Goal: Information Seeking & Learning: Learn about a topic

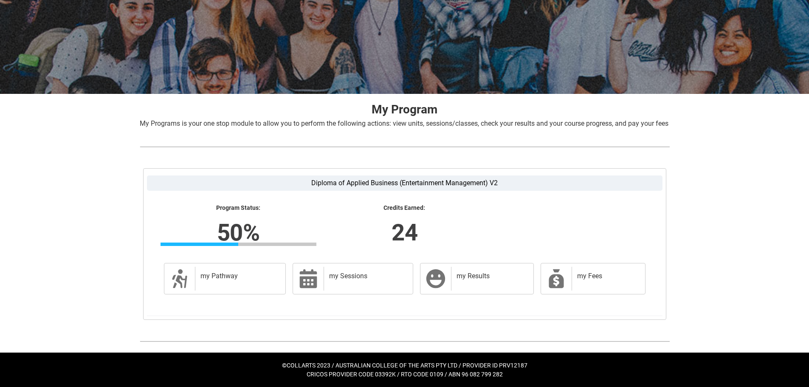
scroll to position [86, 0]
click at [473, 275] on h2 "my Results" at bounding box center [491, 276] width 68 height 8
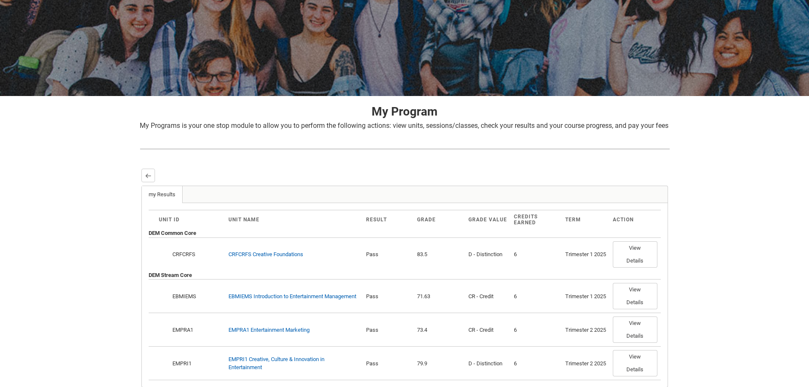
scroll to position [0, 0]
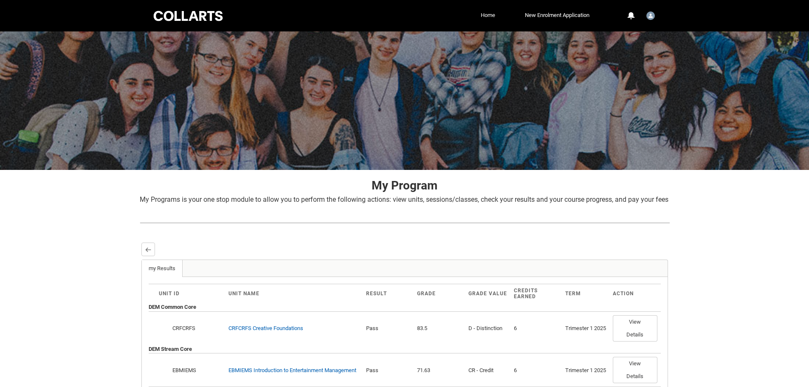
click at [483, 14] on link "Home" at bounding box center [488, 15] width 19 height 13
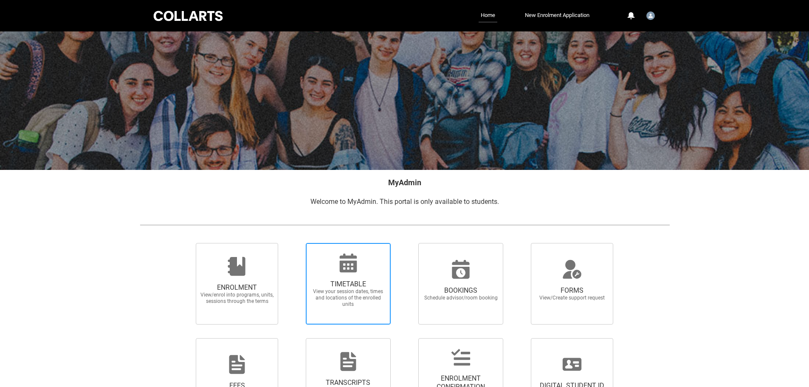
click at [336, 285] on span "TIMETABLE" at bounding box center [348, 284] width 75 height 8
click at [295, 243] on input "TIMETABLE View your session dates, times and locations of the enrolled units" at bounding box center [295, 243] width 0 height 0
radio input "true"
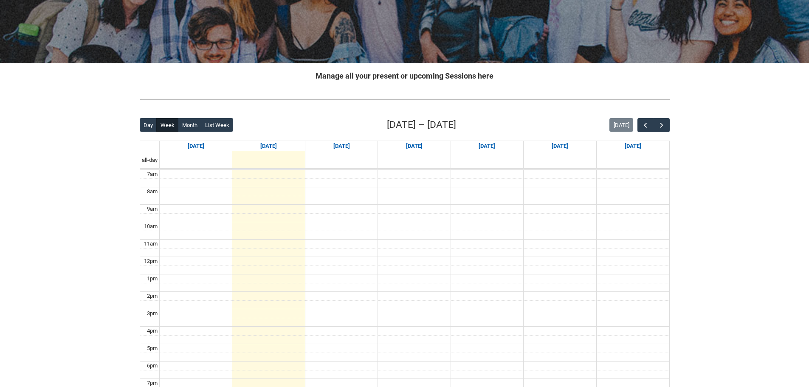
scroll to position [127, 0]
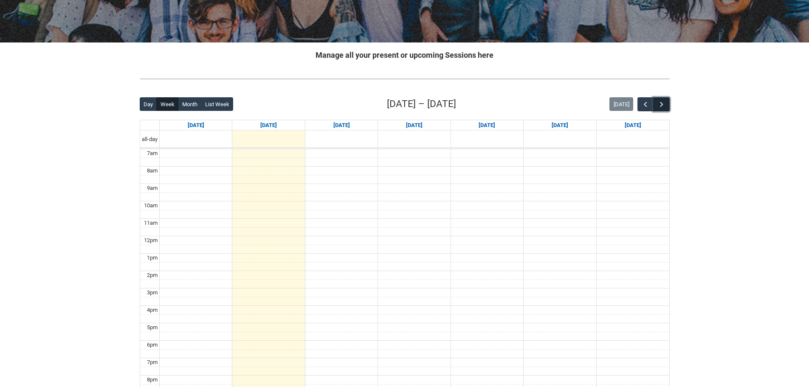
click at [662, 105] on span "button" at bounding box center [662, 104] width 8 height 8
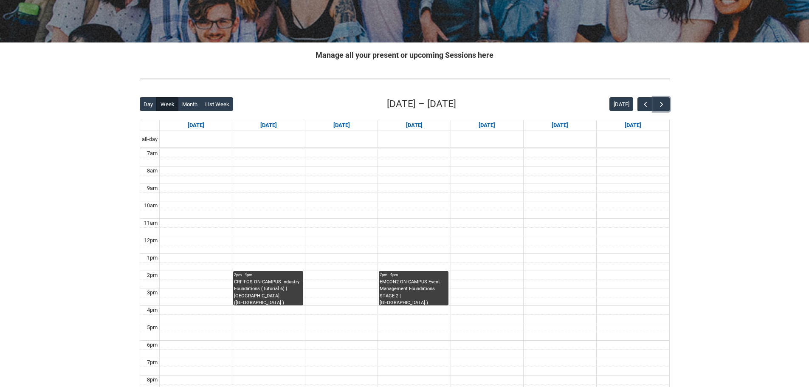
click at [285, 289] on div "CRFIFOS ON-CAMPUS Industry Foundations (Tutorial 6) | [GEOGRAPHIC_DATA] ([GEOGR…" at bounding box center [268, 292] width 68 height 27
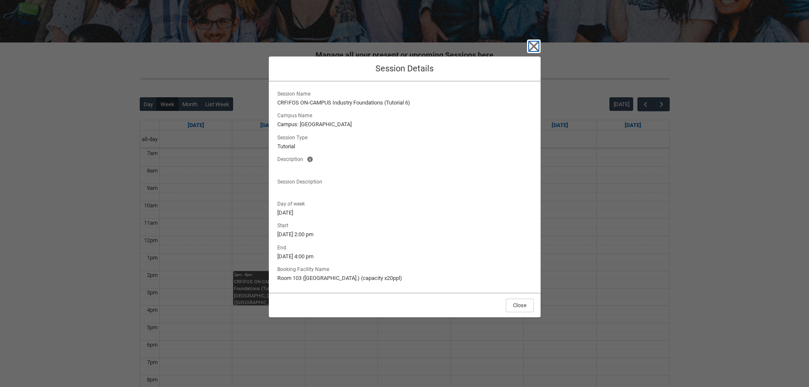
click at [540, 47] on icon "button" at bounding box center [534, 47] width 14 height 14
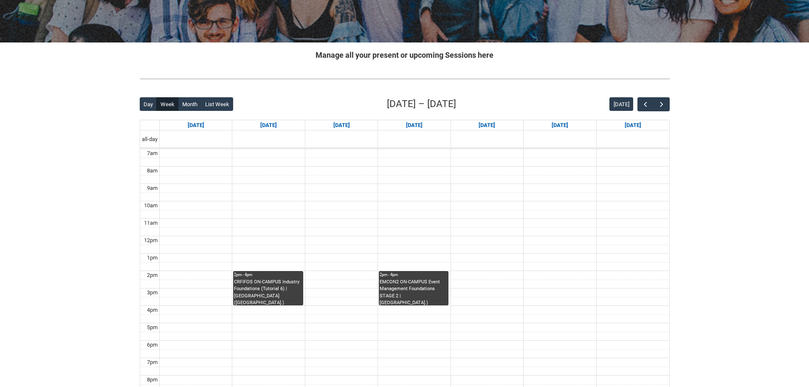
click at [420, 297] on div "EMCON2 ON-CAMPUS Event Management Foundations STAGE 2 | [GEOGRAPHIC_DATA].) (ca…" at bounding box center [414, 292] width 68 height 27
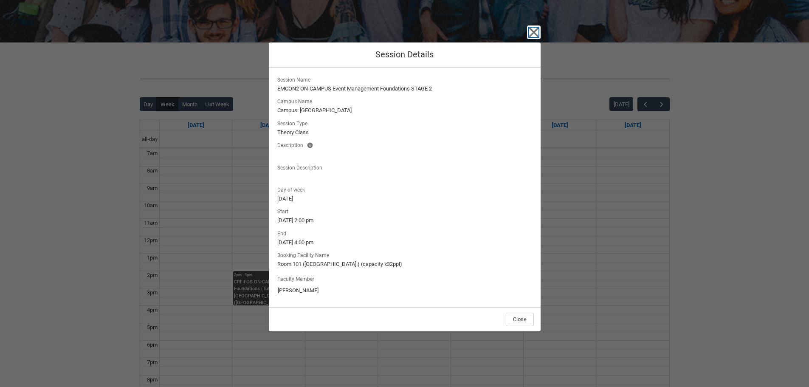
click at [536, 37] on icon "button" at bounding box center [534, 32] width 14 height 14
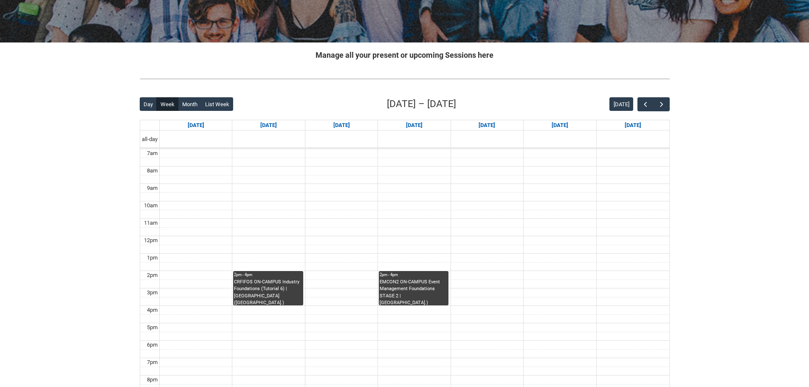
click at [258, 289] on div "CRFIFOS ON-CAMPUS Industry Foundations (Tutorial 6) | [GEOGRAPHIC_DATA] ([GEOGR…" at bounding box center [268, 292] width 68 height 27
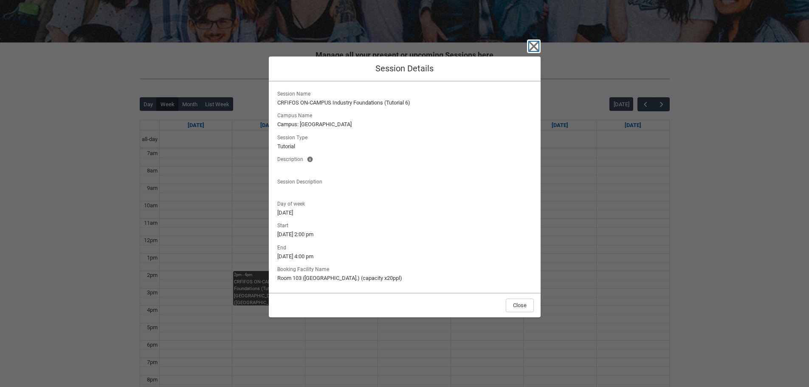
click at [538, 49] on icon "button" at bounding box center [534, 46] width 10 height 10
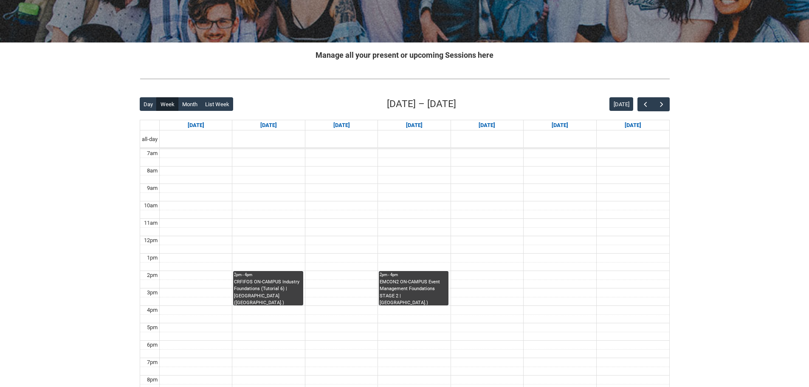
click at [274, 279] on div "CRFIFOS ON-CAMPUS Industry Foundations (Tutorial 6) | [GEOGRAPHIC_DATA] ([GEOGR…" at bounding box center [268, 292] width 68 height 27
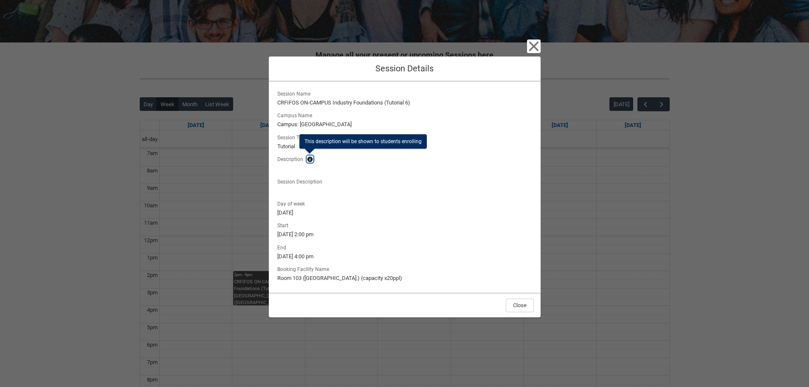
click at [309, 161] on lightning-primitive-icon "button" at bounding box center [310, 159] width 6 height 6
click at [529, 48] on icon "button" at bounding box center [534, 47] width 14 height 14
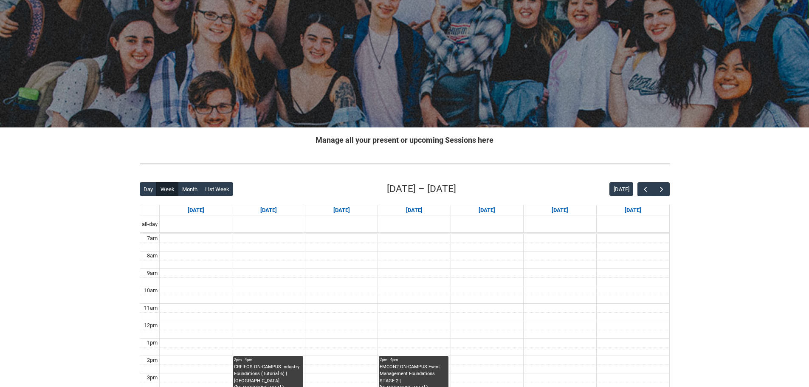
scroll to position [0, 0]
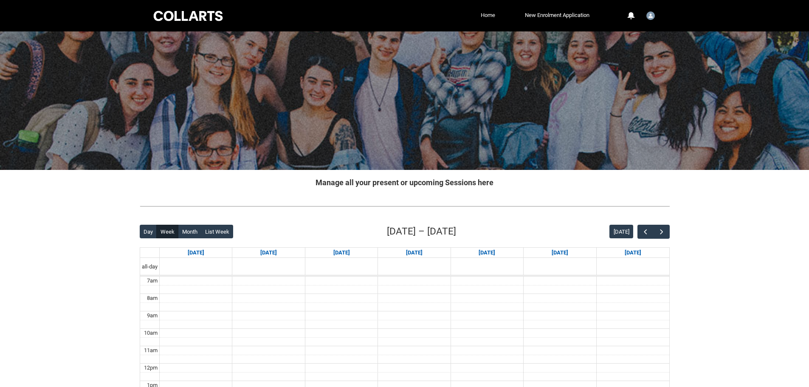
click at [483, 18] on link "Home" at bounding box center [488, 15] width 19 height 13
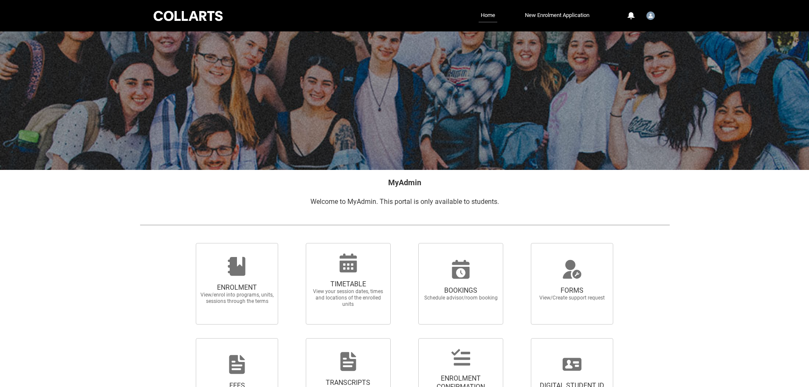
click at [192, 17] on div at bounding box center [188, 15] width 72 height 13
